Goal: Use online tool/utility: Utilize a website feature to perform a specific function

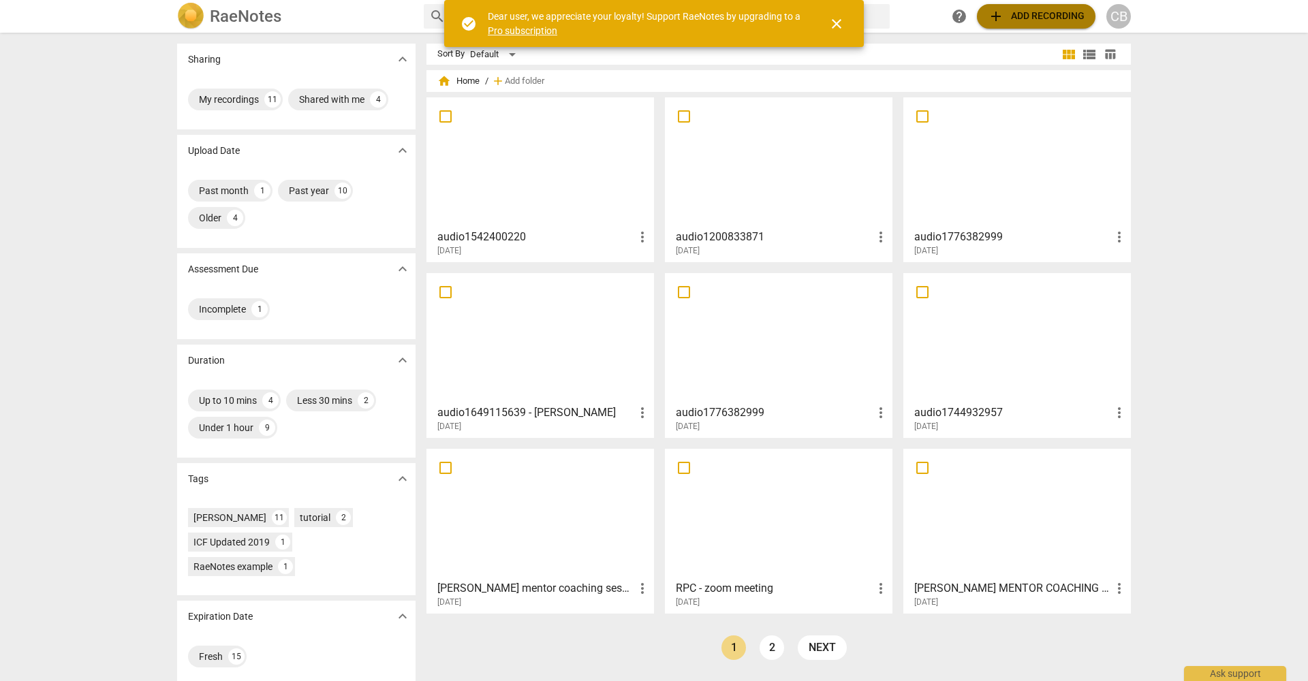
click at [1054, 14] on span "add Add recording" at bounding box center [1036, 16] width 97 height 16
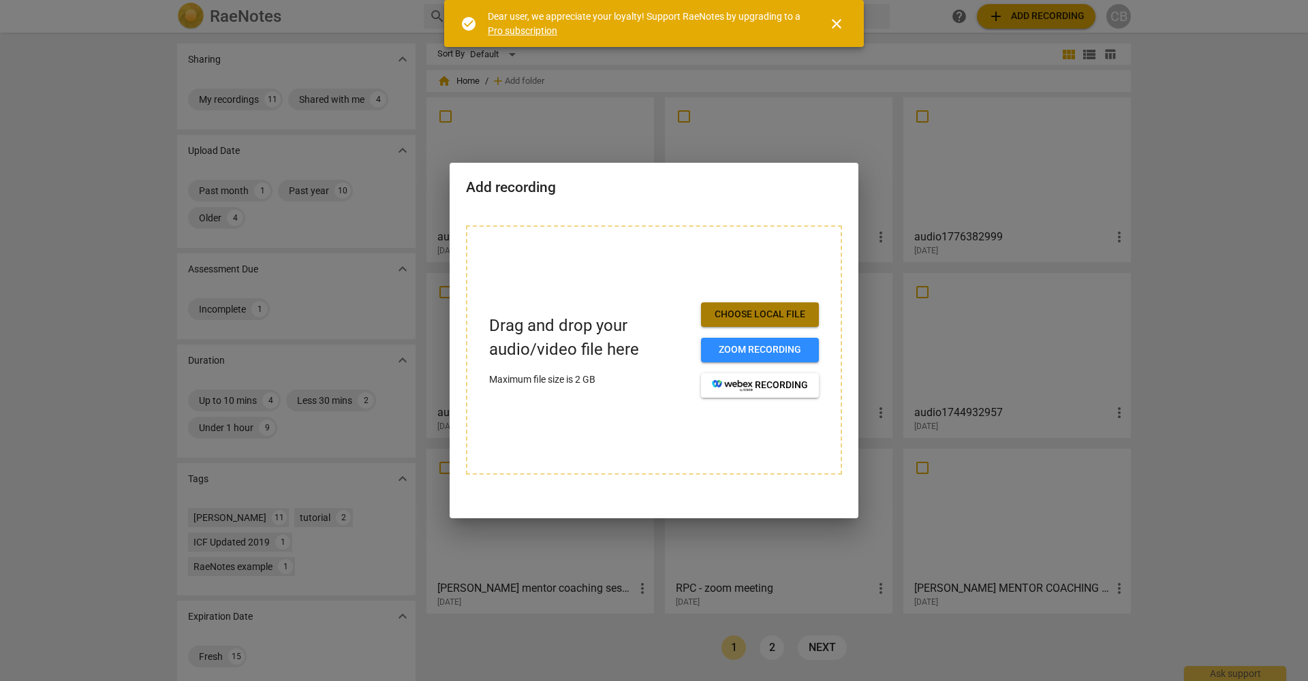
click at [767, 313] on span "Choose local file" at bounding box center [760, 315] width 96 height 14
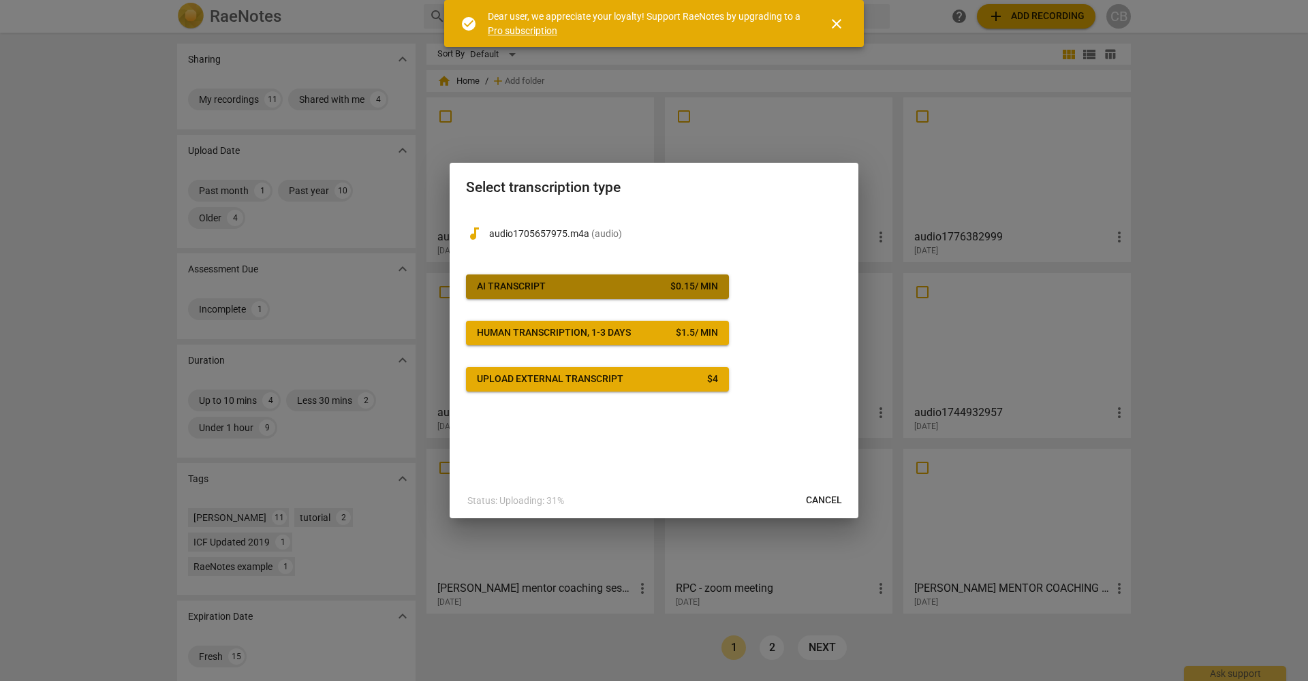
click at [663, 284] on span "AI Transcript $ 0.15 / min" at bounding box center [597, 287] width 241 height 14
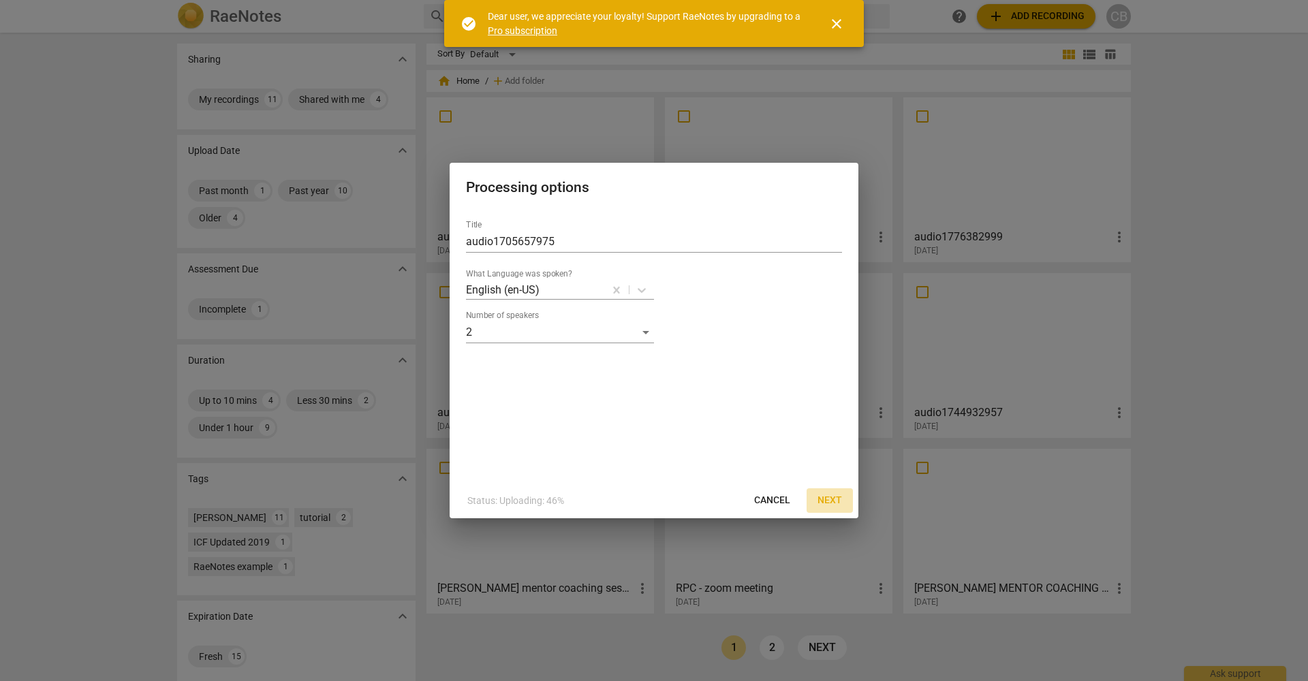
click at [833, 497] on span "Next" at bounding box center [830, 501] width 25 height 14
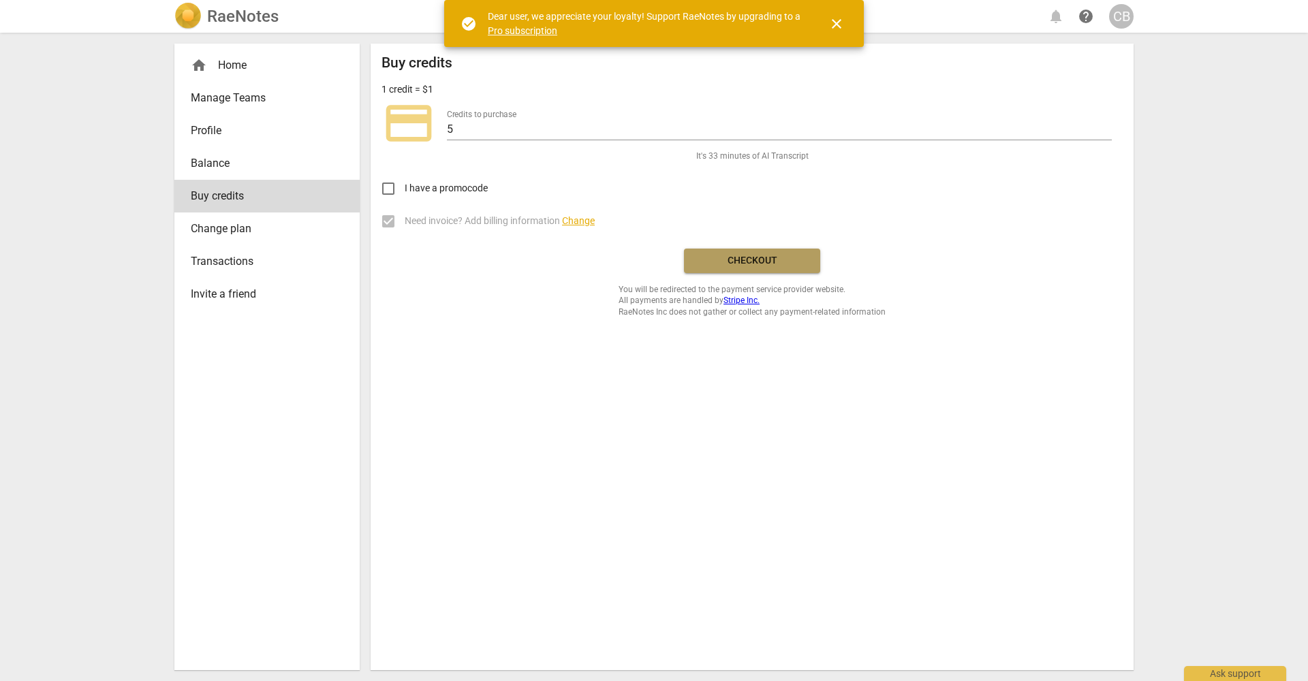
click at [748, 262] on span "Checkout" at bounding box center [752, 261] width 114 height 14
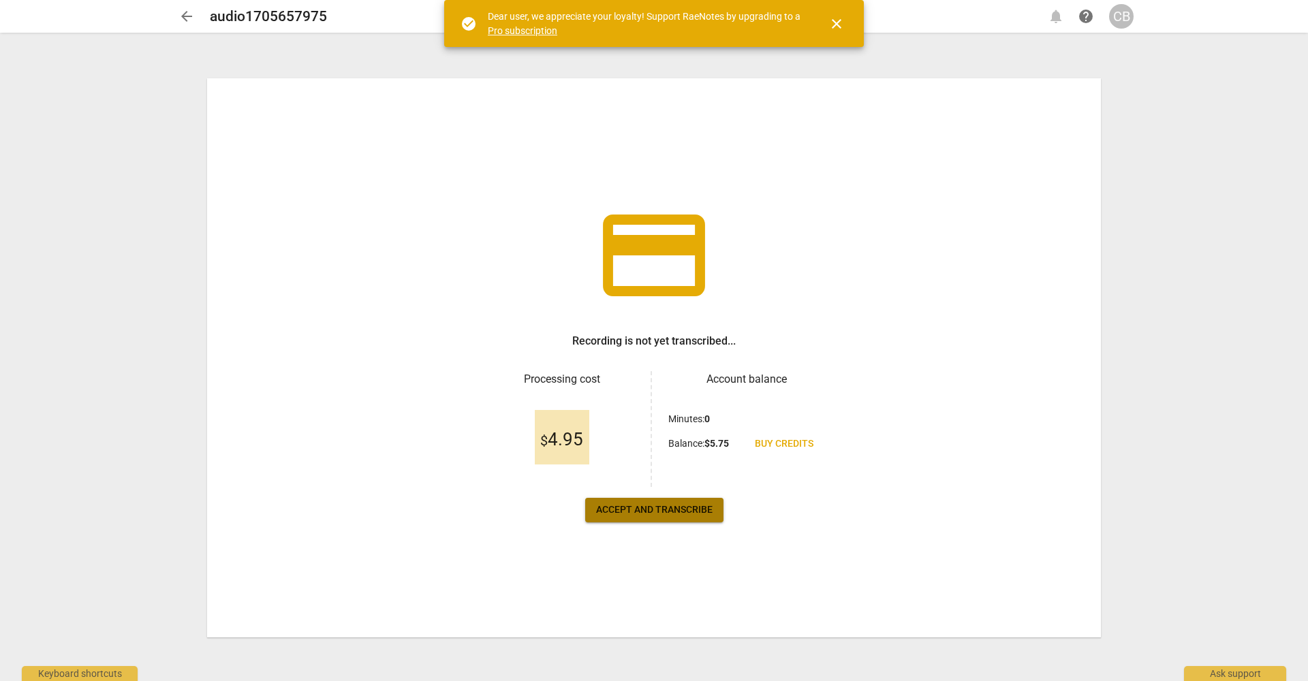
click at [673, 510] on span "Accept and transcribe" at bounding box center [654, 511] width 117 height 14
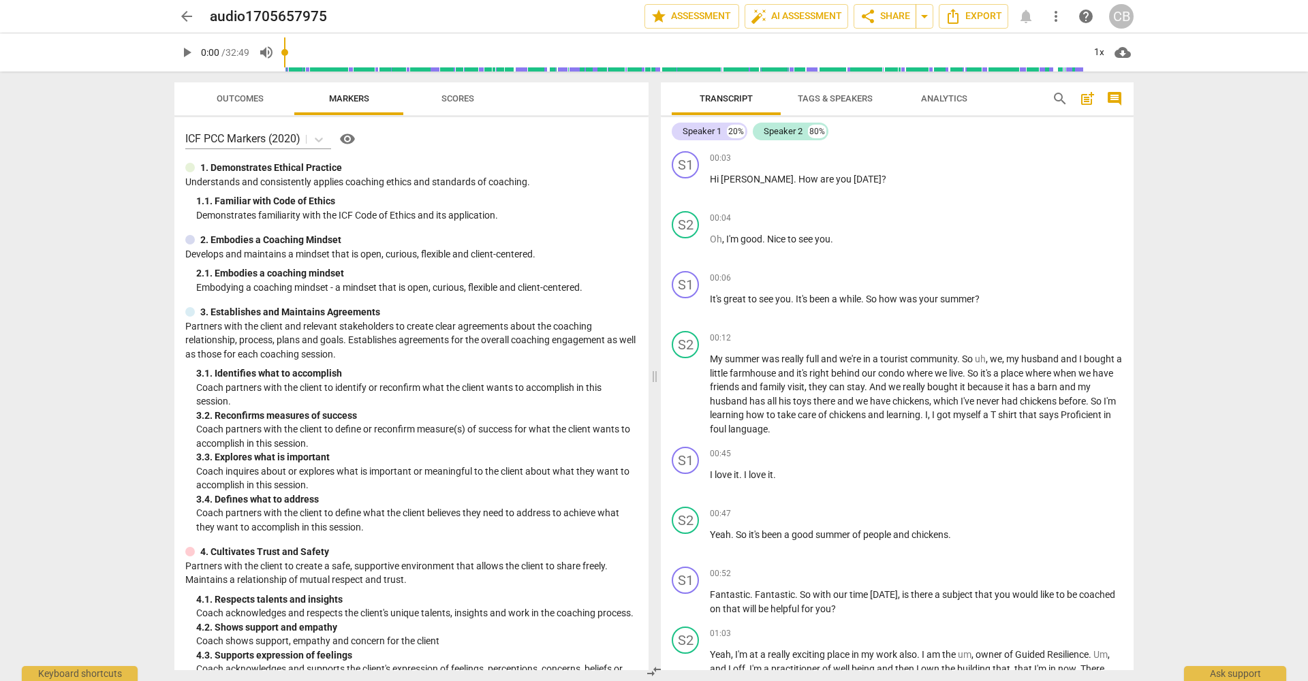
click at [838, 96] on span "Tags & Speakers" at bounding box center [835, 98] width 75 height 10
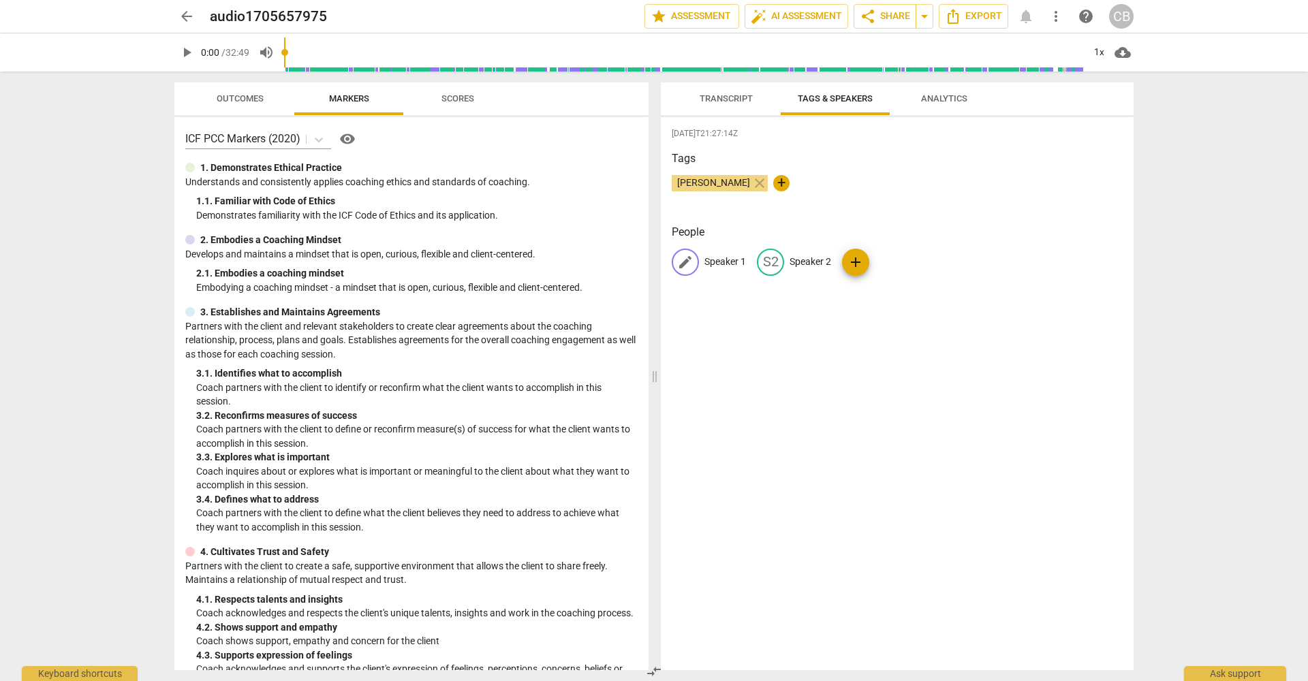
click at [723, 262] on p "Speaker 1" at bounding box center [726, 262] width 42 height 14
type input "coach"
click at [728, 97] on span "Transcript" at bounding box center [726, 98] width 53 height 10
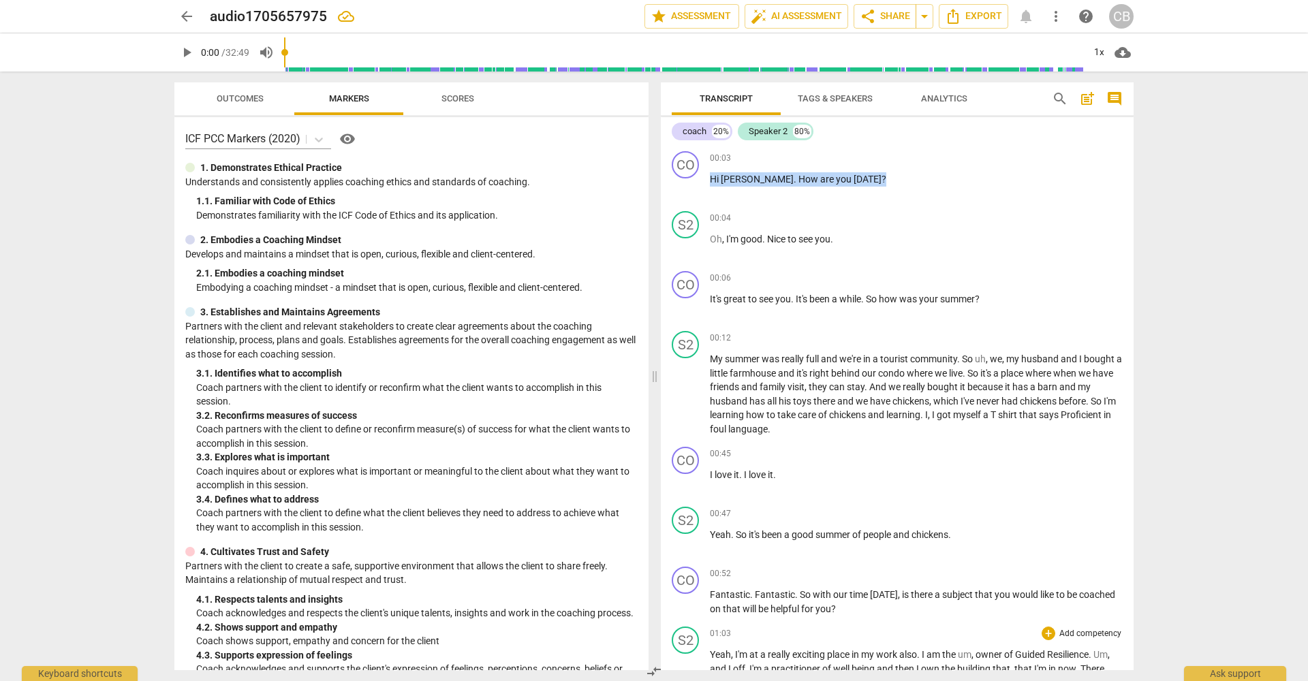
drag, startPoint x: 711, startPoint y: 179, endPoint x: 717, endPoint y: 656, distance: 477.1
click at [720, 658] on div "CO play_arrow pause 00:03 + Add competency keyboard_arrow_right Hi [PERSON_NAME…" at bounding box center [897, 408] width 473 height 525
click at [928, 252] on div "00:04 + Add competency keyboard_arrow_right Oh , I'm good . [GEOGRAPHIC_DATA] t…" at bounding box center [916, 235] width 413 height 49
click at [966, 14] on span "Export" at bounding box center [973, 16] width 57 height 16
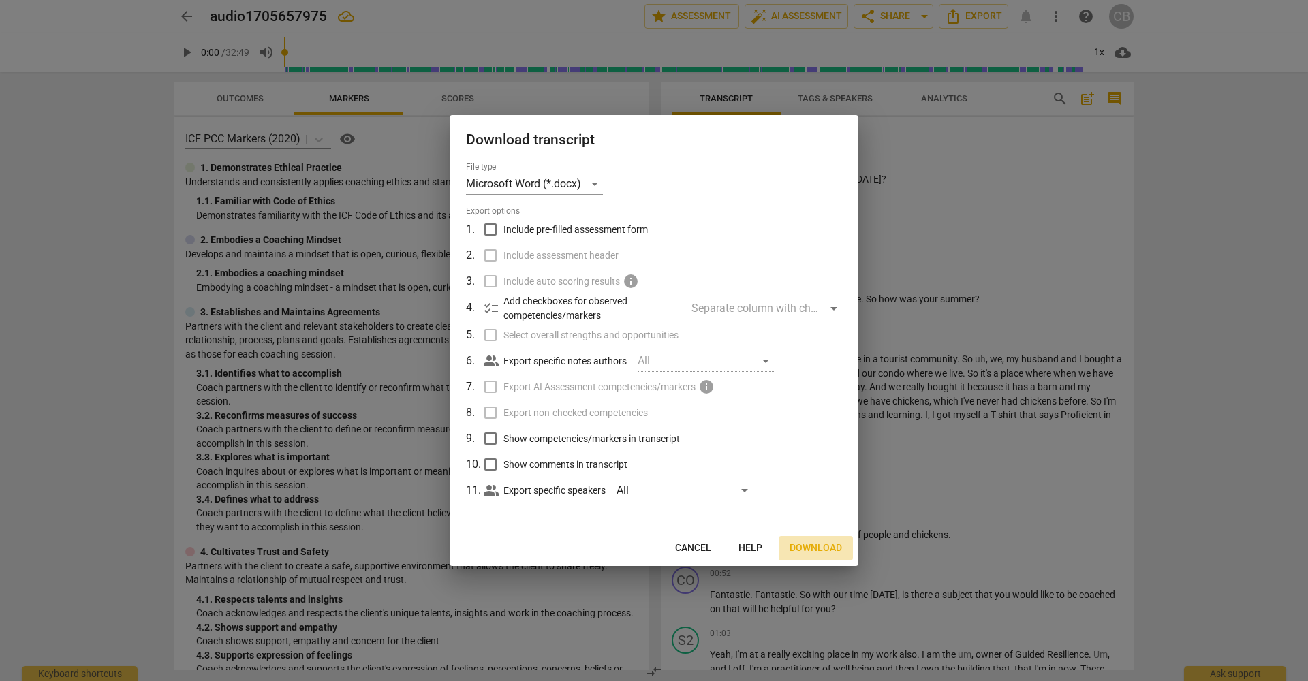
click at [821, 543] on span "Download" at bounding box center [816, 549] width 52 height 14
